Goal: Navigation & Orientation: Understand site structure

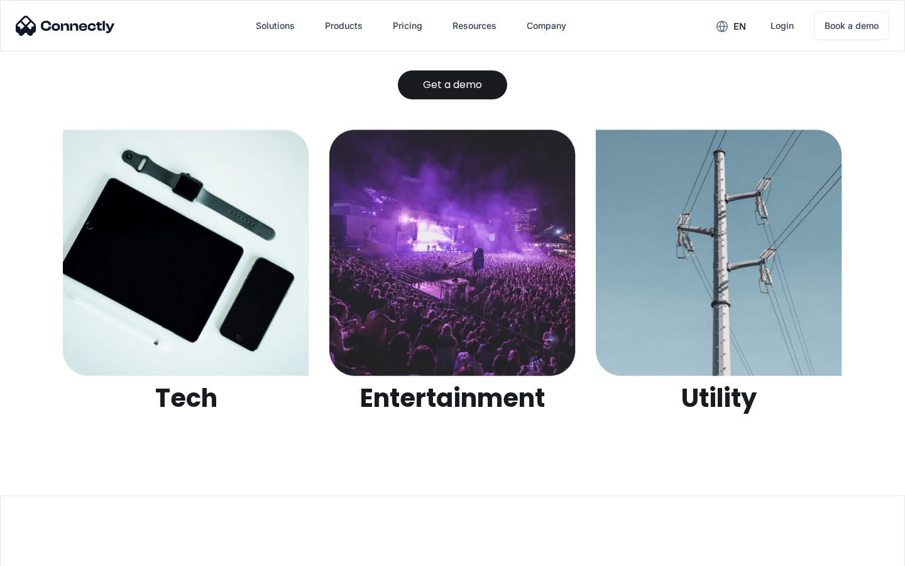
scroll to position [3966, 0]
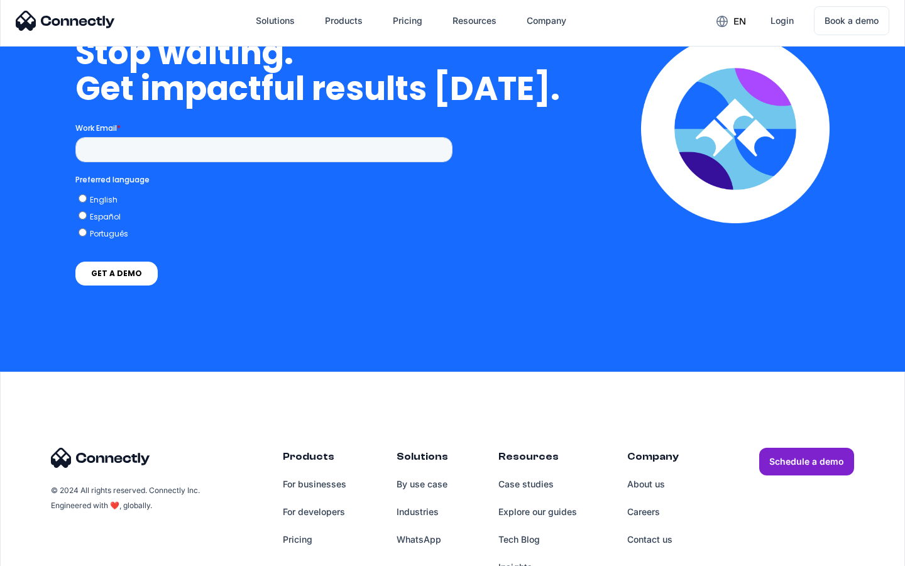
scroll to position [3654, 0]
